Goal: Information Seeking & Learning: Learn about a topic

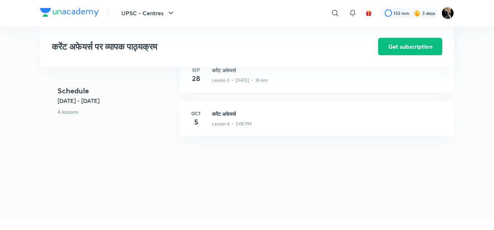
scroll to position [349, 0]
click at [257, 140] on div "[DATE] करेंट अफेयर्स Lesson 4 • 2:00 PM" at bounding box center [317, 122] width 274 height 35
click at [227, 121] on h3 "करेंट अफेयर्स" at bounding box center [328, 118] width 233 height 8
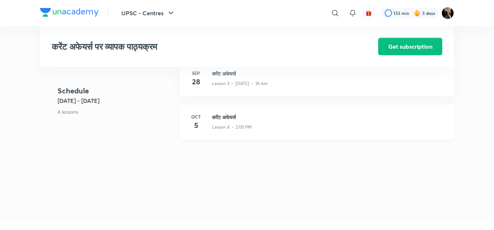
click at [226, 121] on h3 "करेंट अफेयर्स" at bounding box center [328, 118] width 233 height 8
click at [237, 121] on h3 "करेंट अफेयर्स" at bounding box center [328, 118] width 233 height 8
